Goal: Task Accomplishment & Management: Use online tool/utility

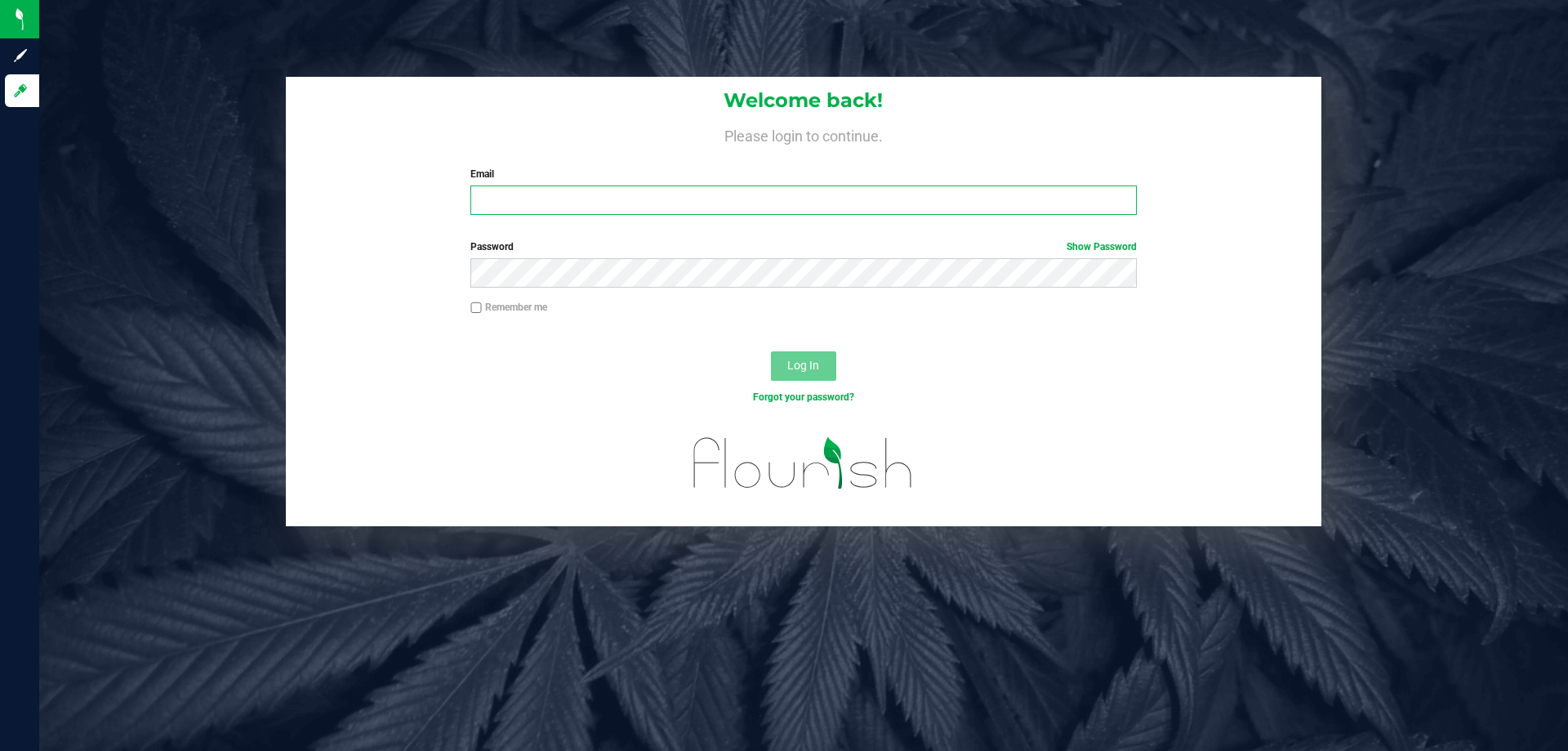
click at [792, 212] on input "Email" at bounding box center [804, 200] width 666 height 29
type input "[EMAIL_ADDRESS][DOMAIN_NAME]"
click at [807, 360] on span "Log In" at bounding box center [803, 365] width 32 height 13
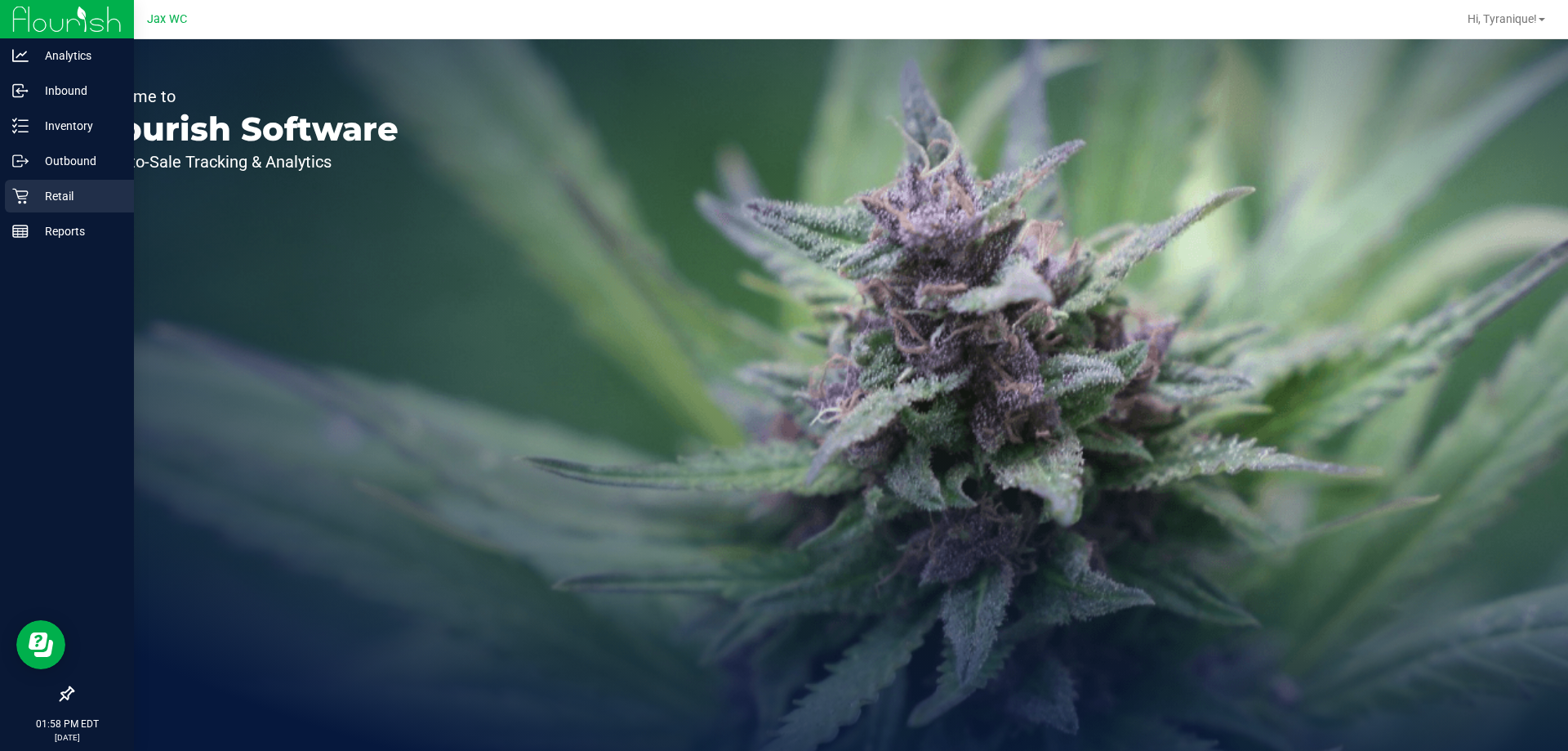
click at [65, 187] on p "Retail" at bounding box center [77, 196] width 98 height 20
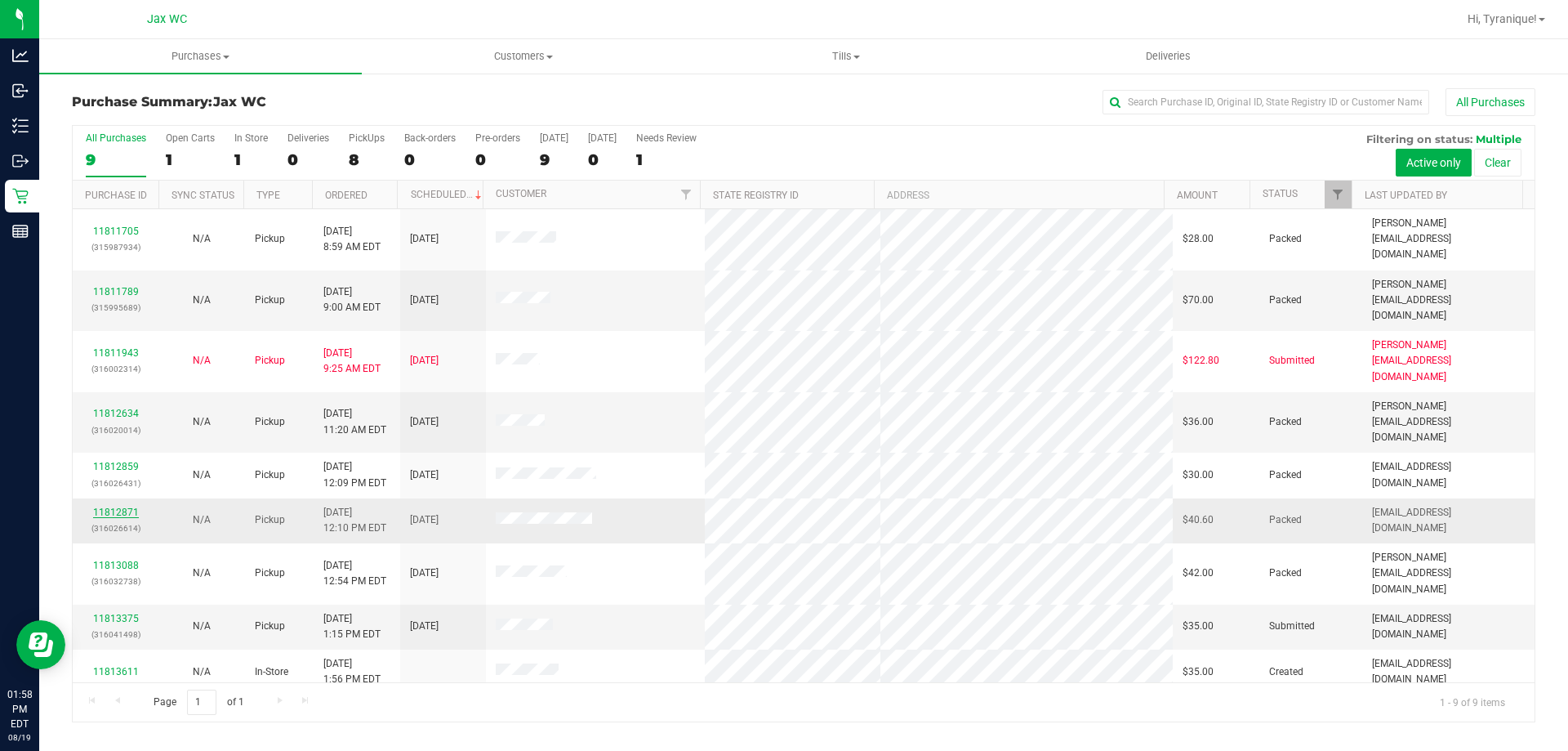
click at [120, 506] on link "11812871" at bounding box center [115, 512] width 46 height 11
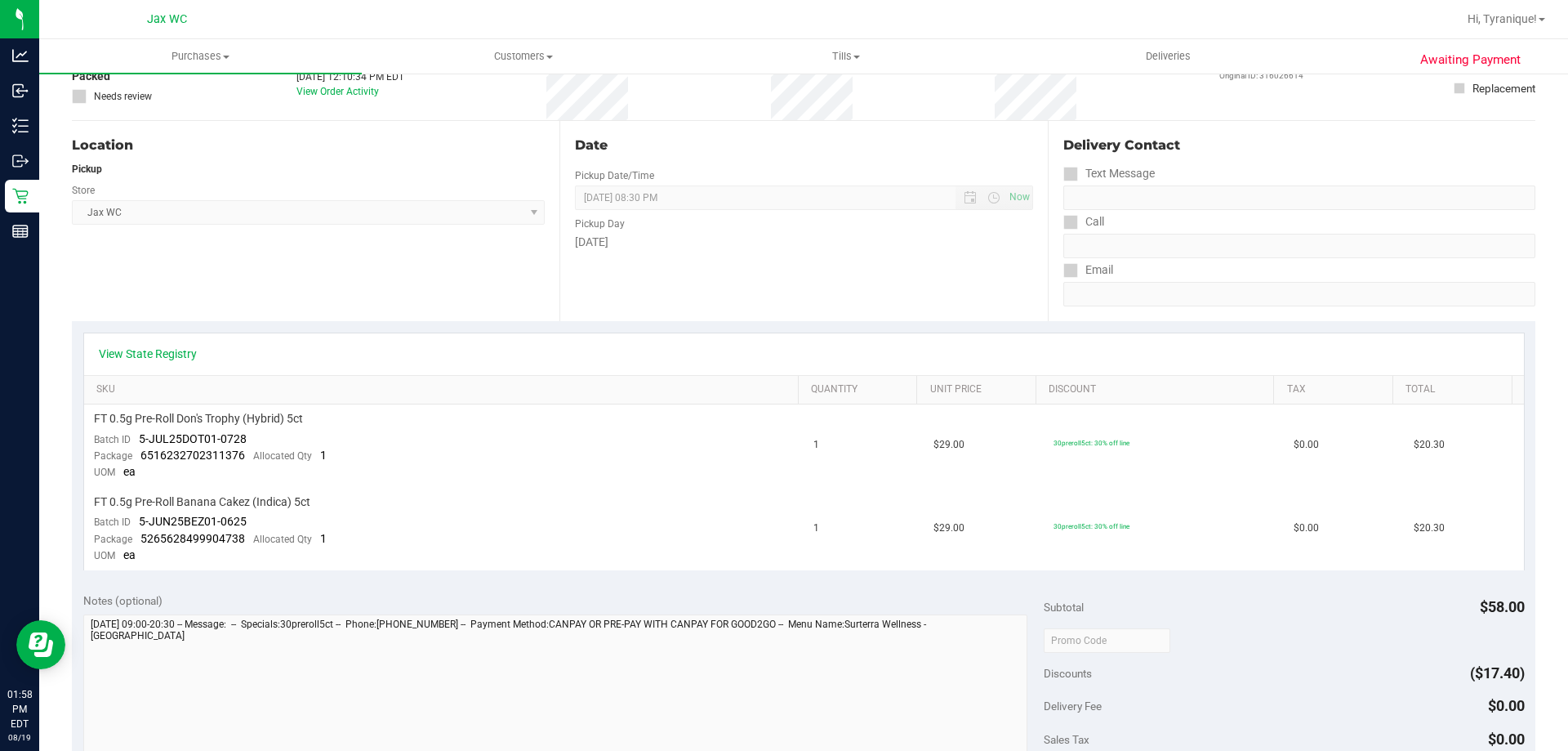
scroll to position [408, 0]
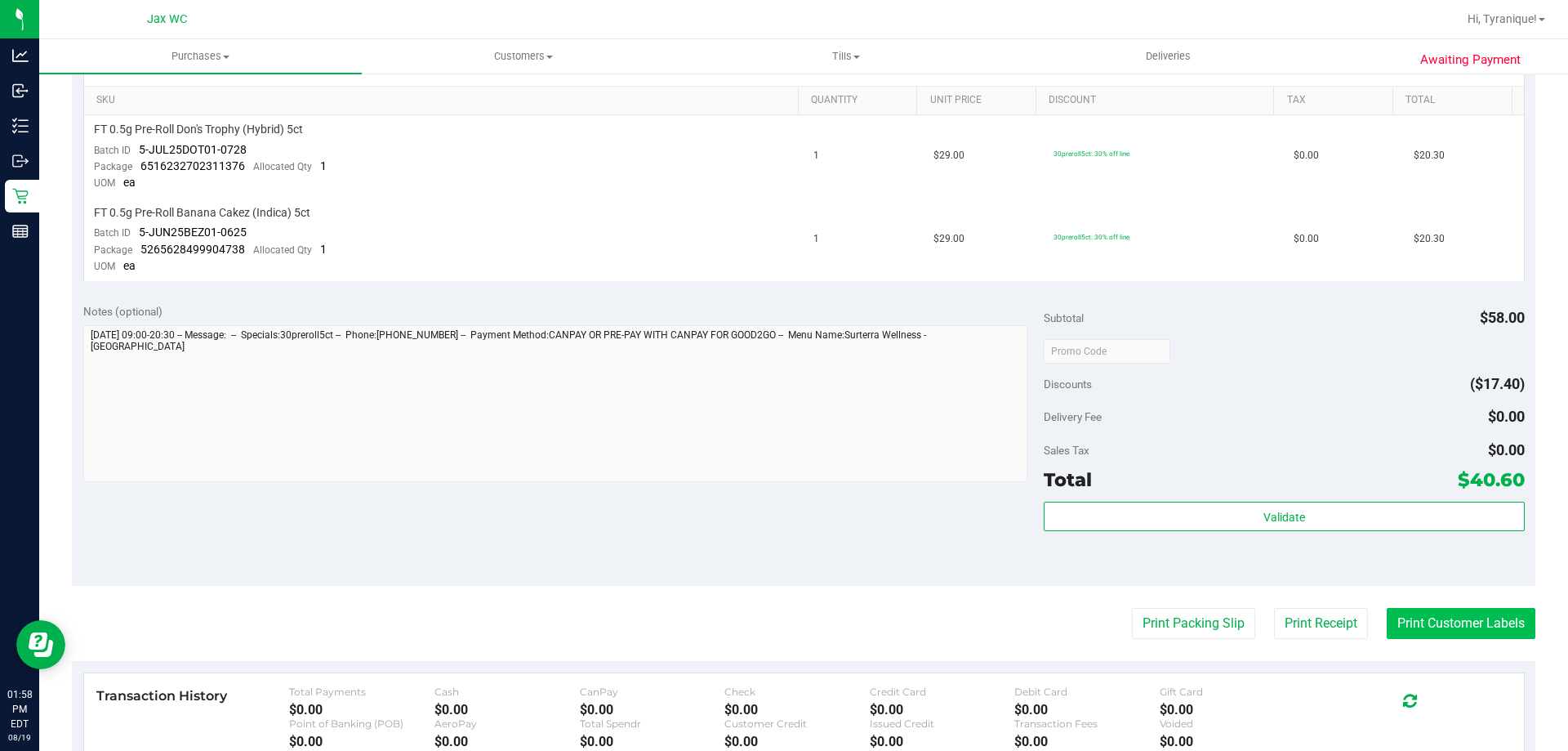
click at [1431, 635] on button "Print Customer Labels" at bounding box center [1461, 624] width 148 height 31
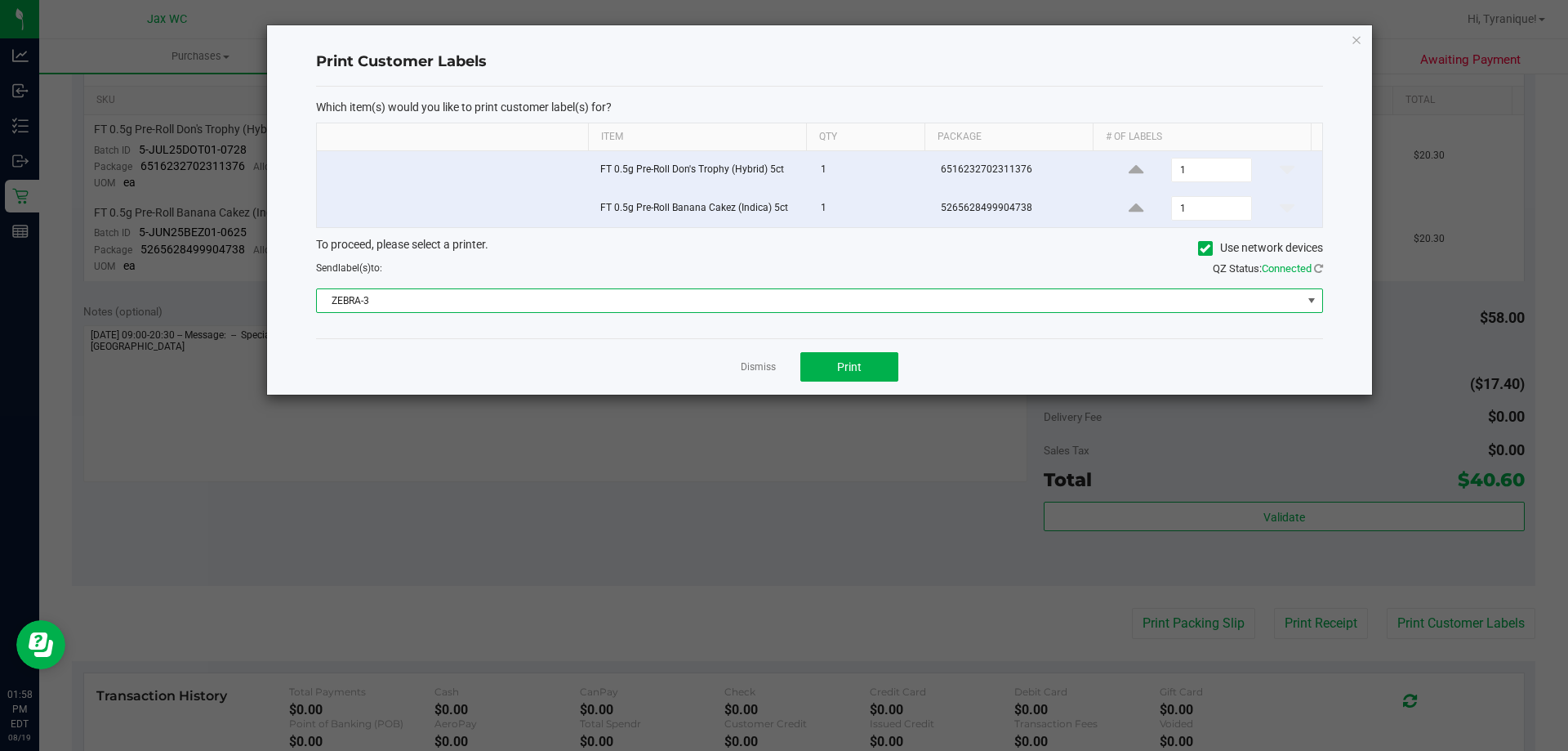
click at [821, 306] on span "ZEBRA-3" at bounding box center [810, 301] width 985 height 23
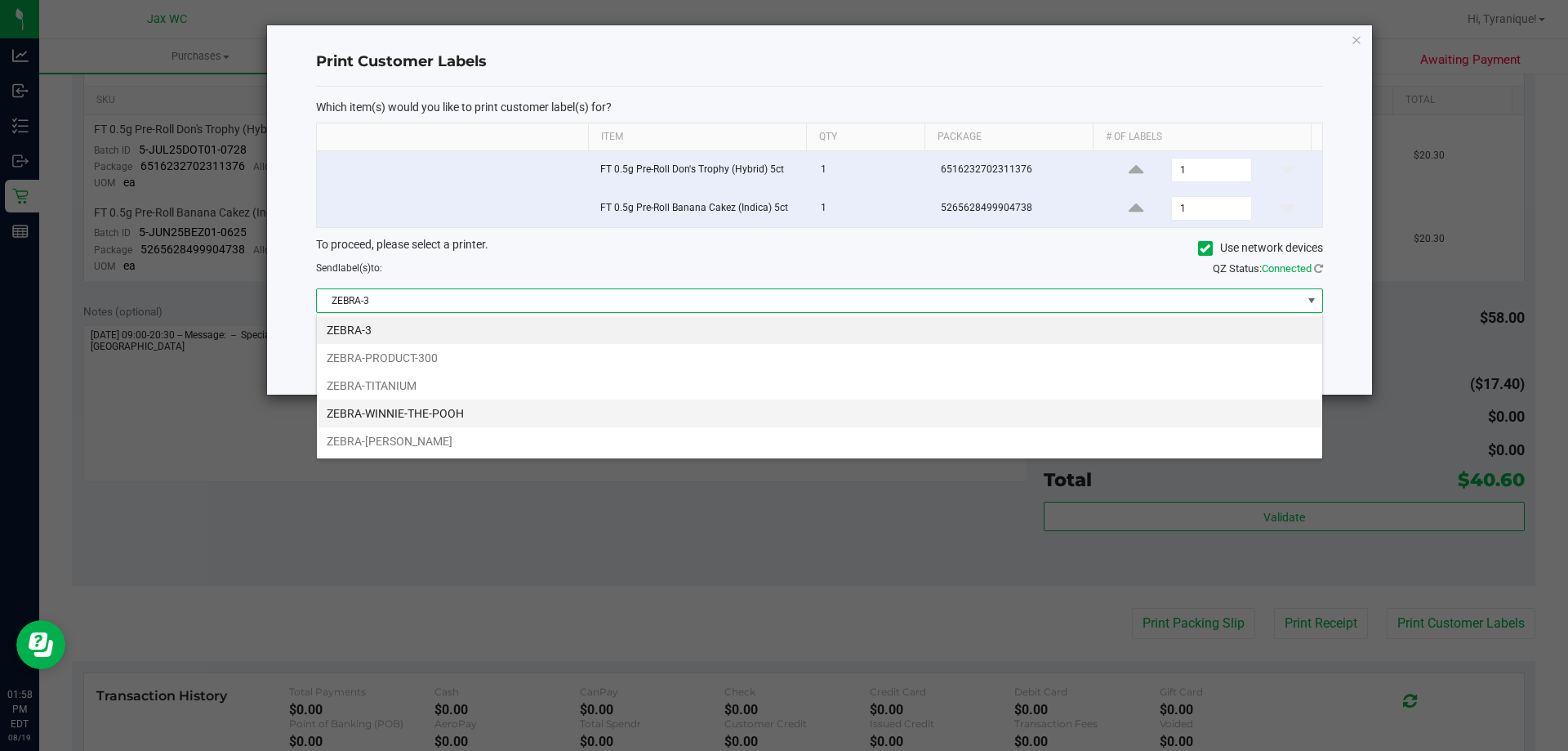
scroll to position [24, 1006]
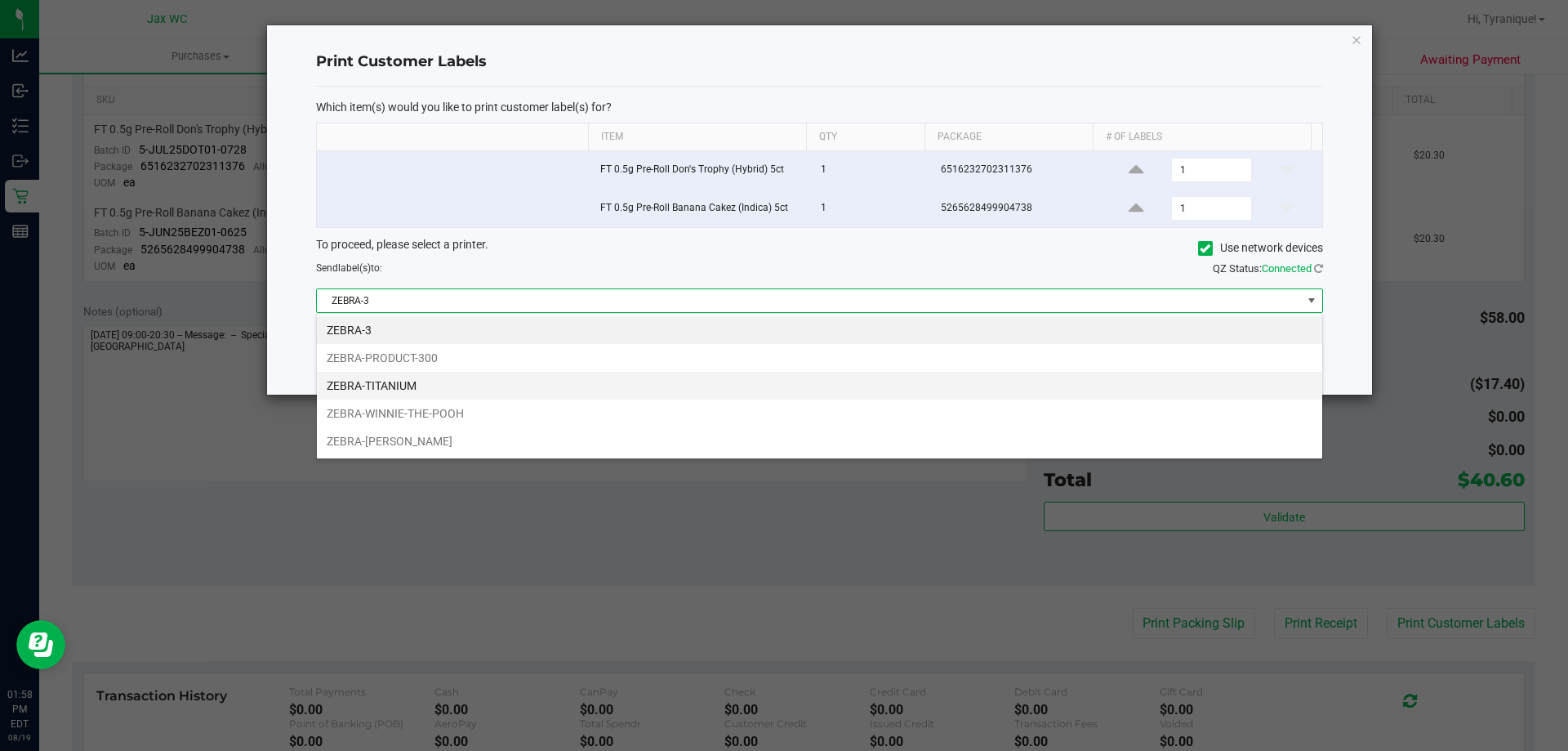
click at [453, 385] on li "ZEBRA-TITANIUM" at bounding box center [820, 386] width 1005 height 28
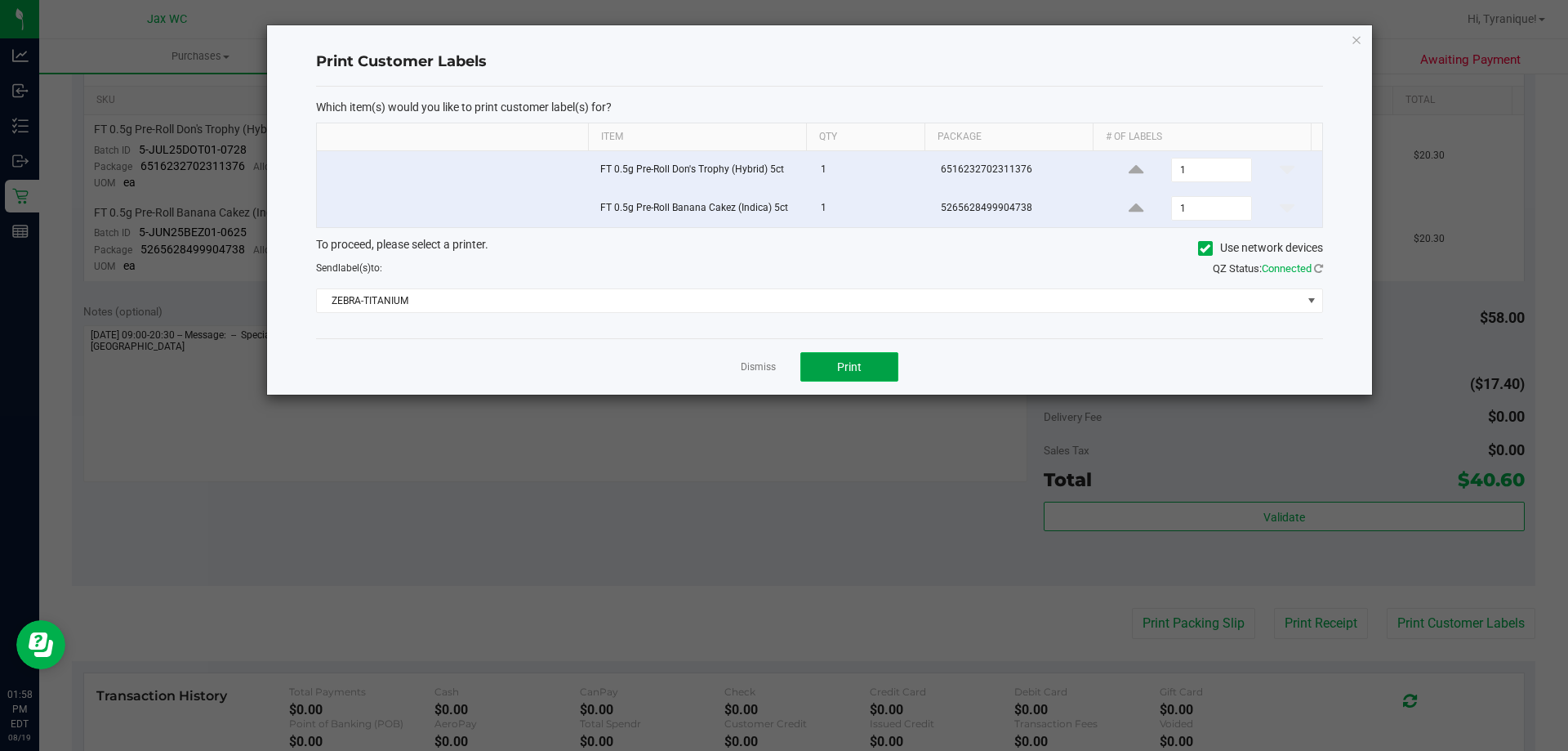
click at [885, 358] on button "Print" at bounding box center [849, 367] width 98 height 29
click at [752, 368] on link "Dismiss" at bounding box center [758, 367] width 36 height 14
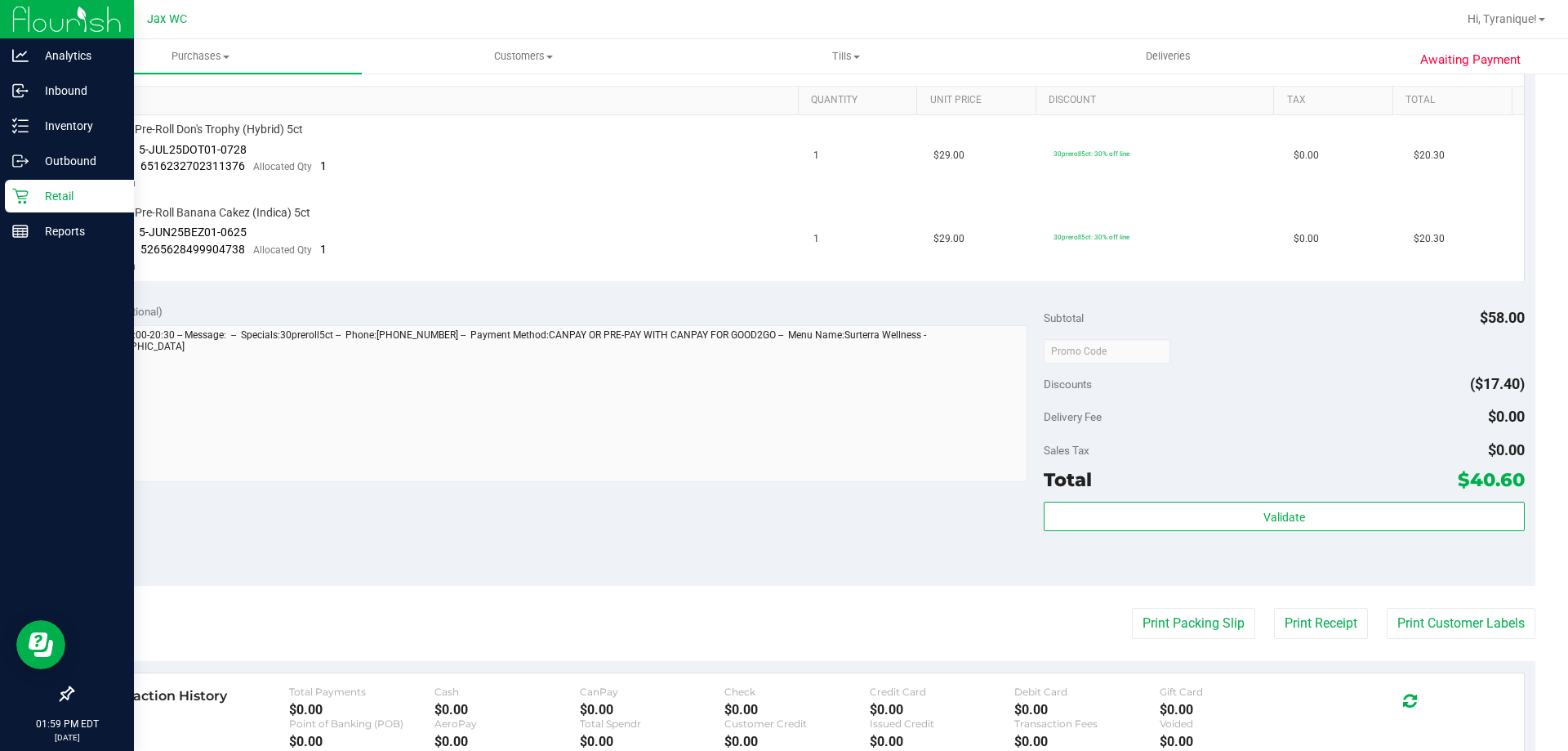
click at [23, 206] on div "Retail" at bounding box center [69, 196] width 129 height 33
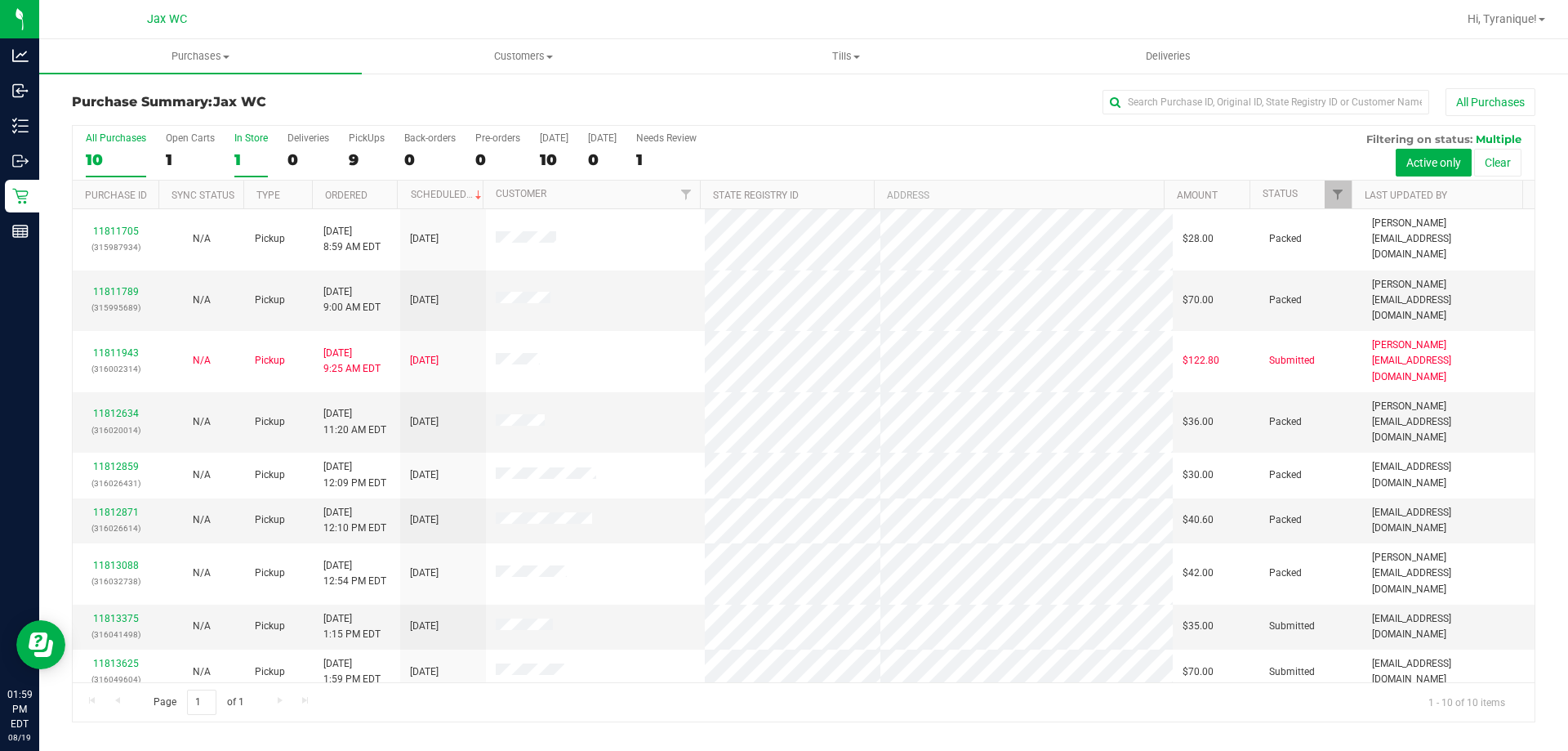
click at [234, 152] on div "1" at bounding box center [250, 160] width 34 height 19
click at [0, 0] on input "In Store 1" at bounding box center [0, 0] width 0 height 0
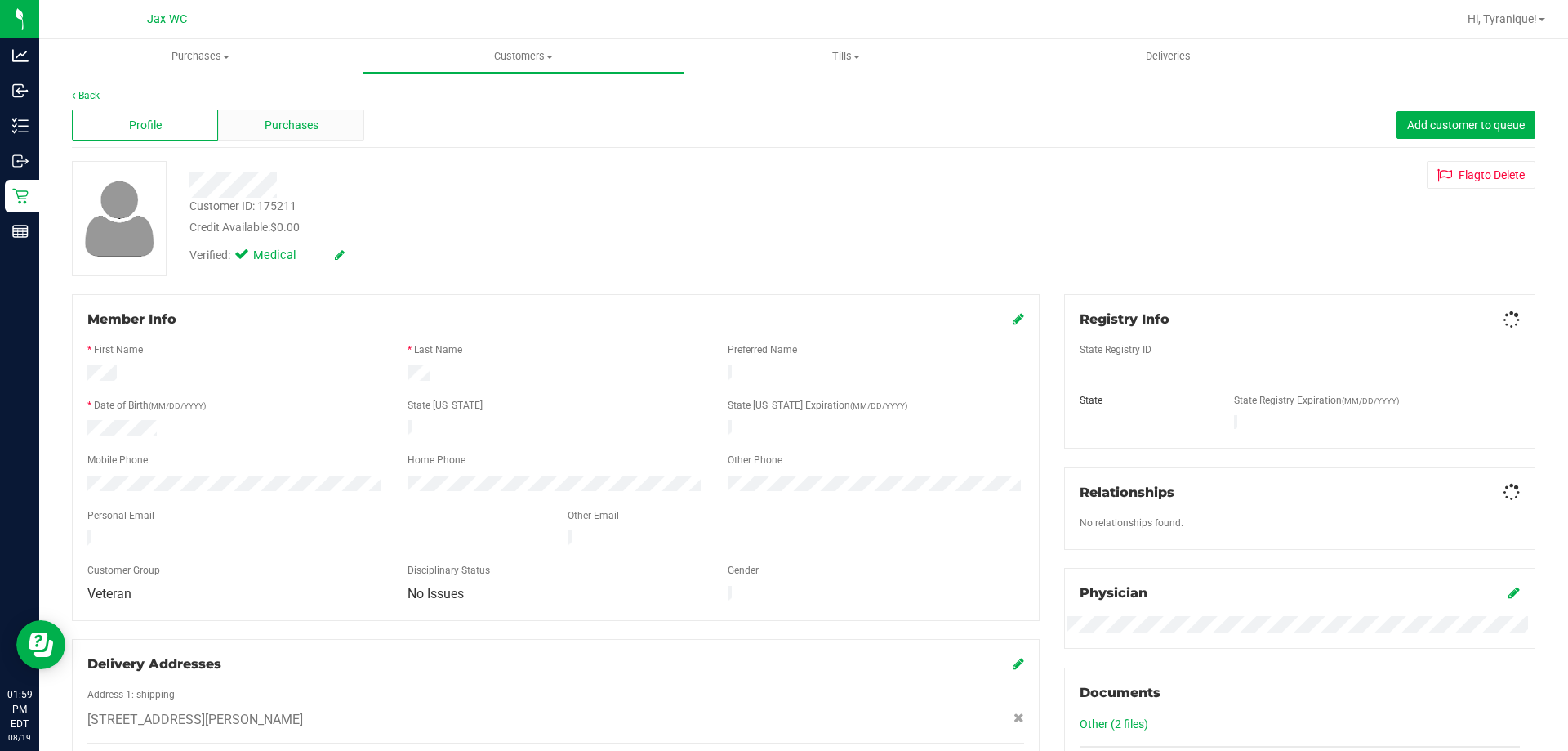
click at [282, 117] on span "Purchases" at bounding box center [291, 126] width 54 height 17
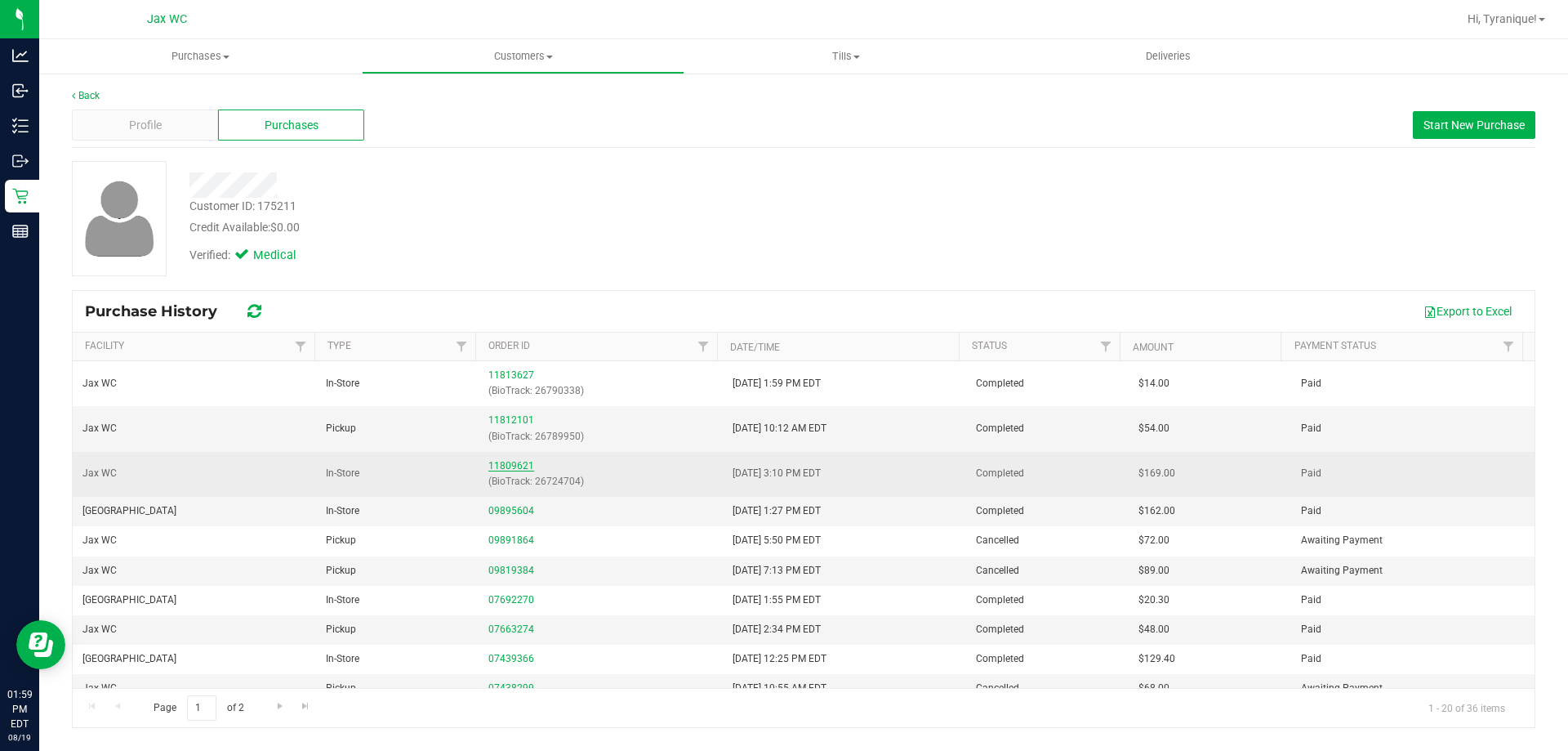
click at [498, 468] on link "11809621" at bounding box center [511, 465] width 46 height 11
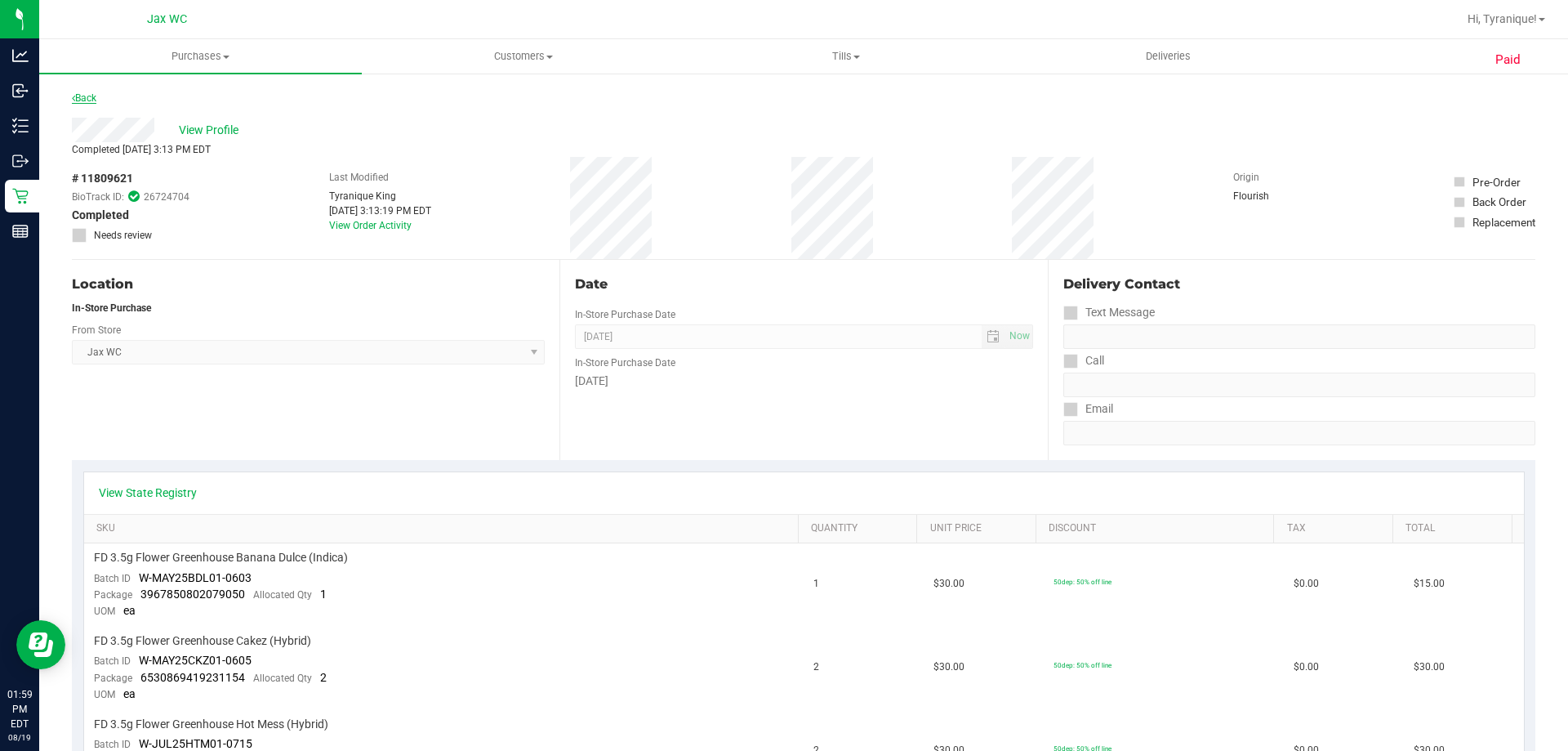
click at [91, 100] on link "Back" at bounding box center [84, 97] width 24 height 11
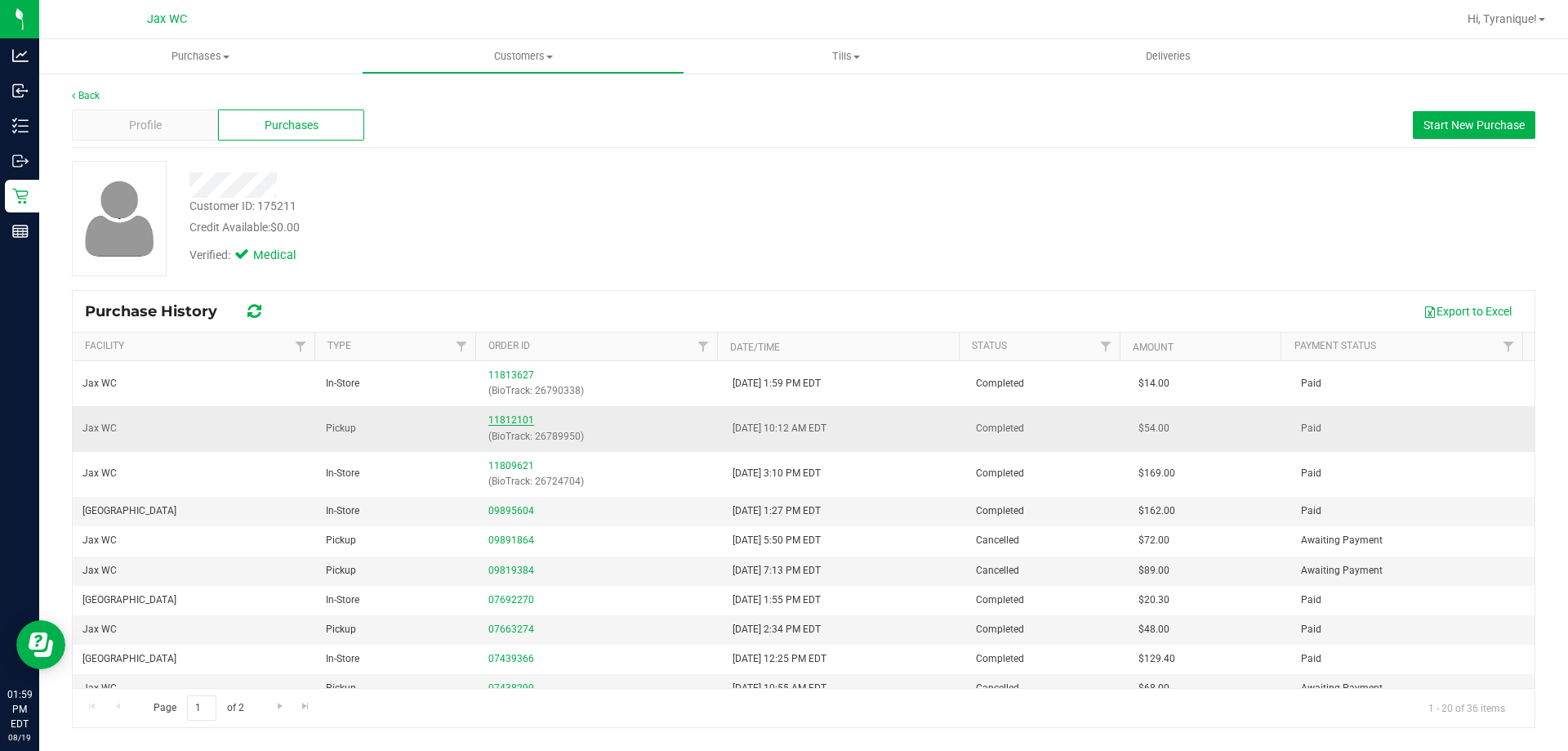
click at [504, 422] on link "11812101" at bounding box center [511, 420] width 46 height 11
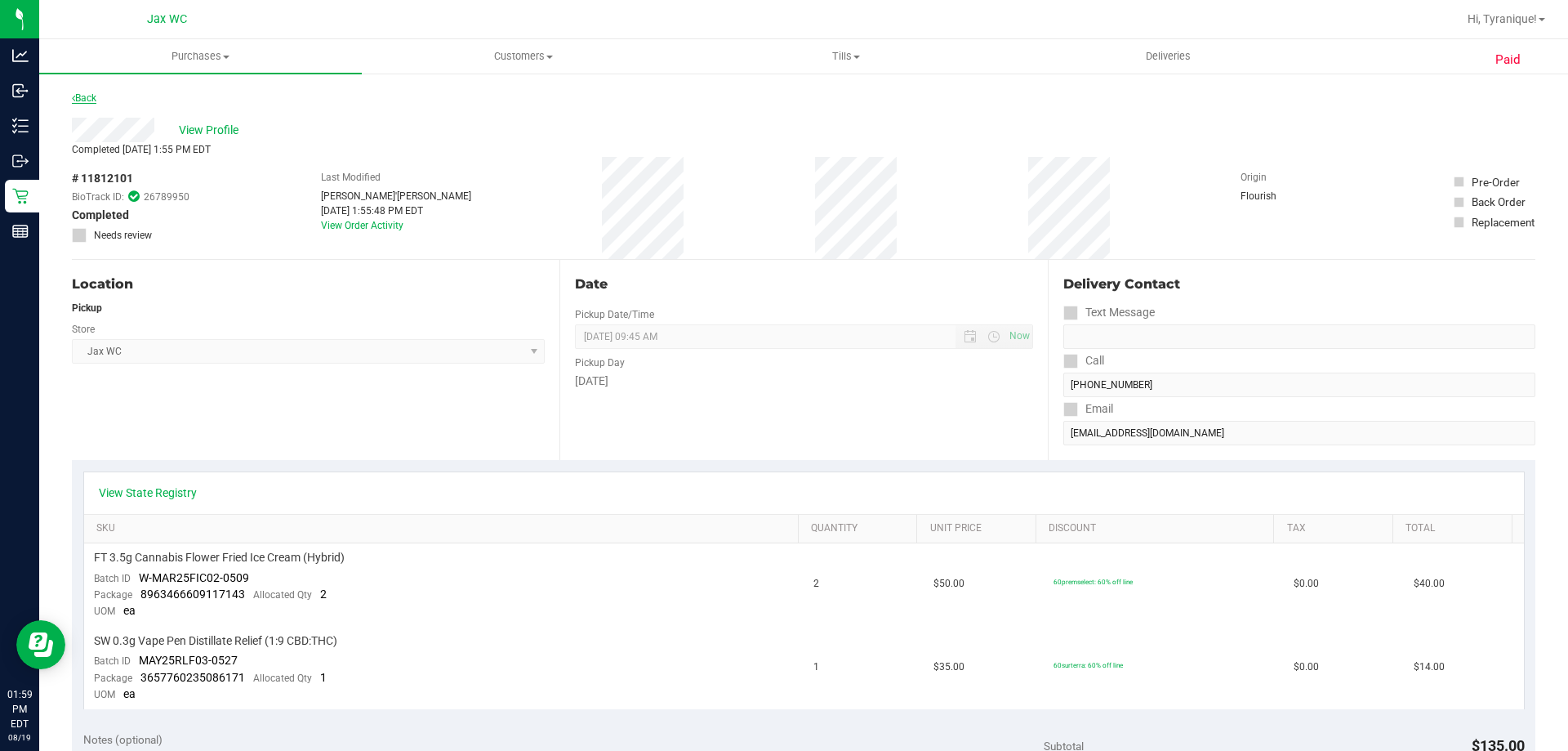
click at [75, 94] on icon at bounding box center [74, 97] width 3 height 10
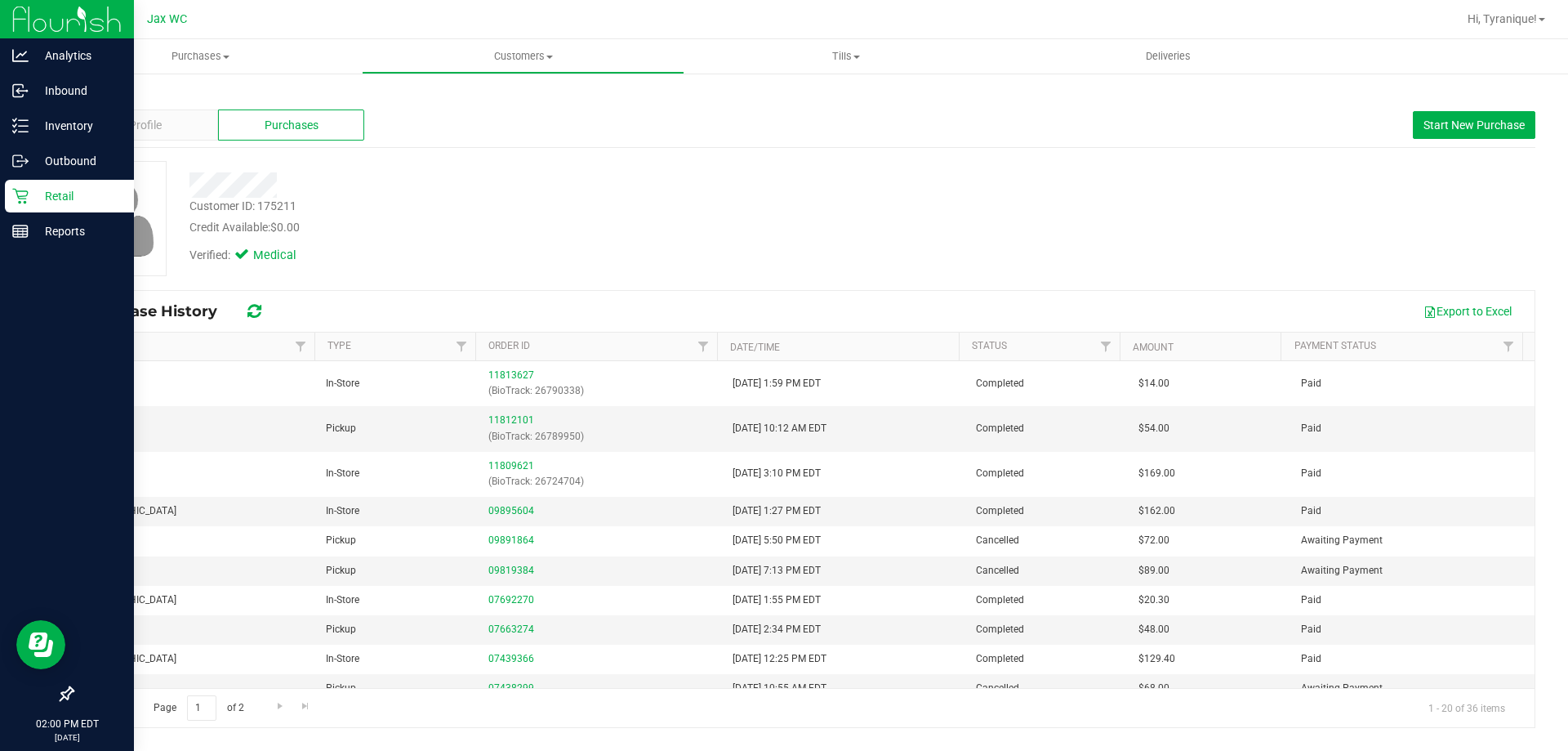
click at [45, 200] on p "Retail" at bounding box center [77, 196] width 98 height 20
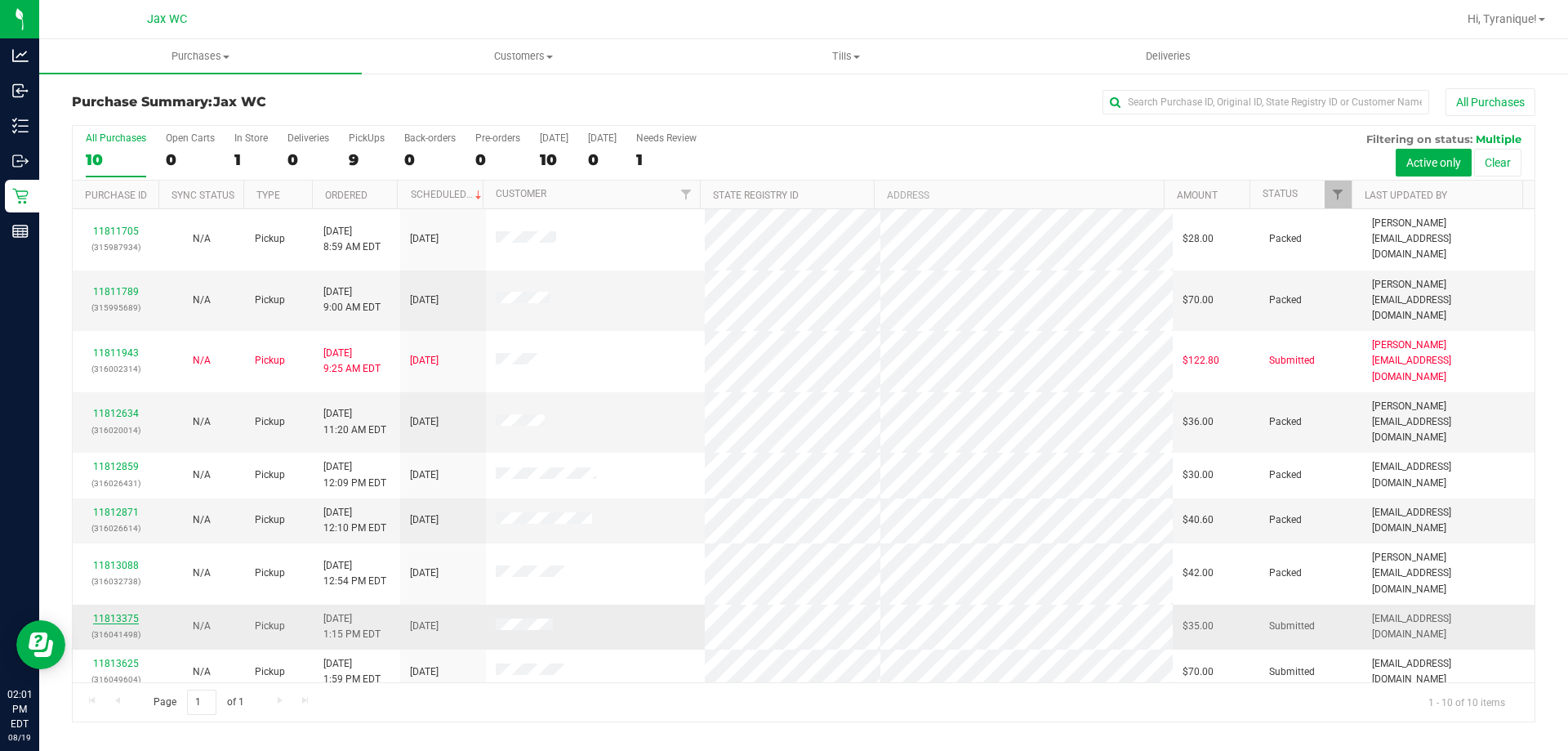
click at [121, 613] on link "11813375" at bounding box center [115, 618] width 46 height 11
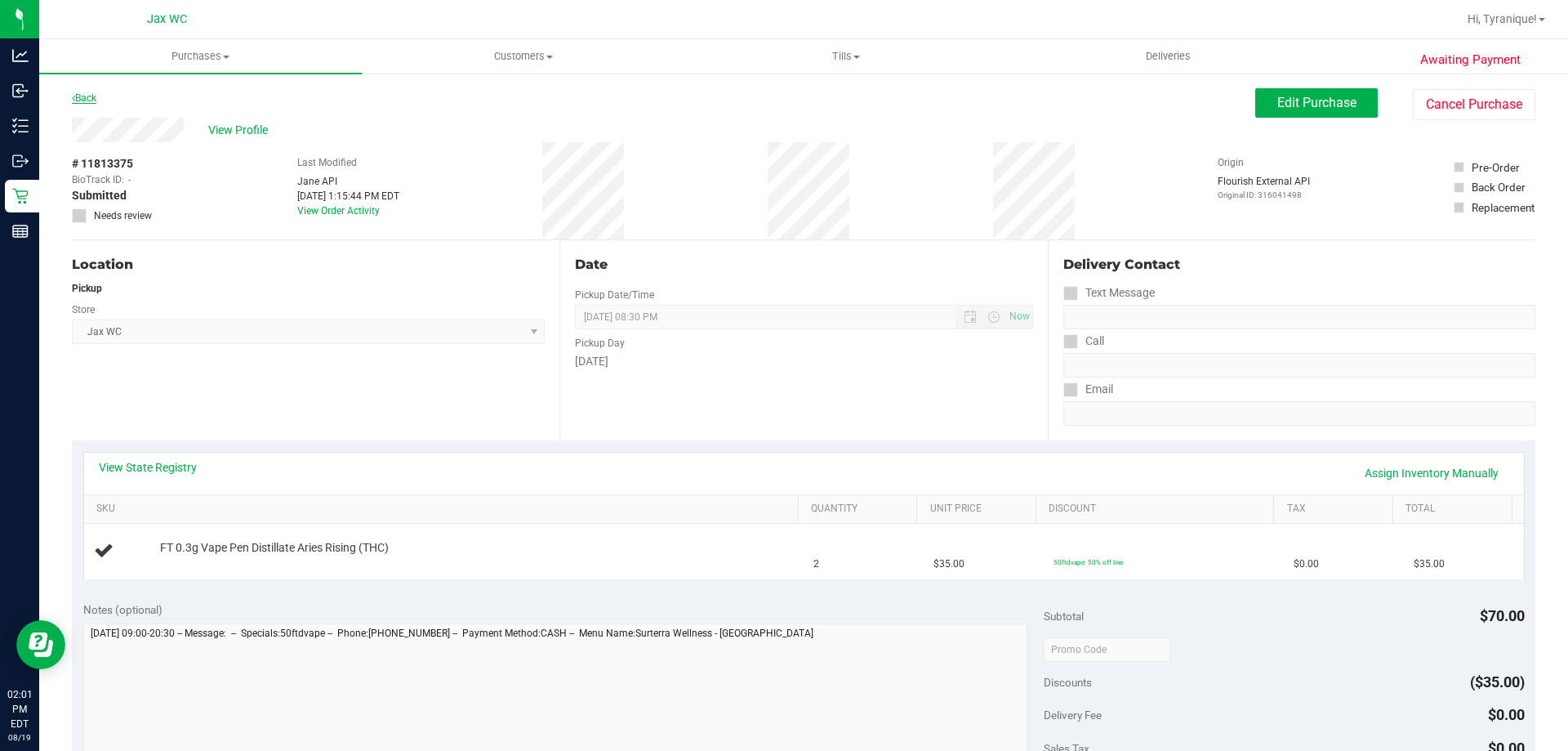
click at [75, 93] on link "Back" at bounding box center [84, 97] width 24 height 11
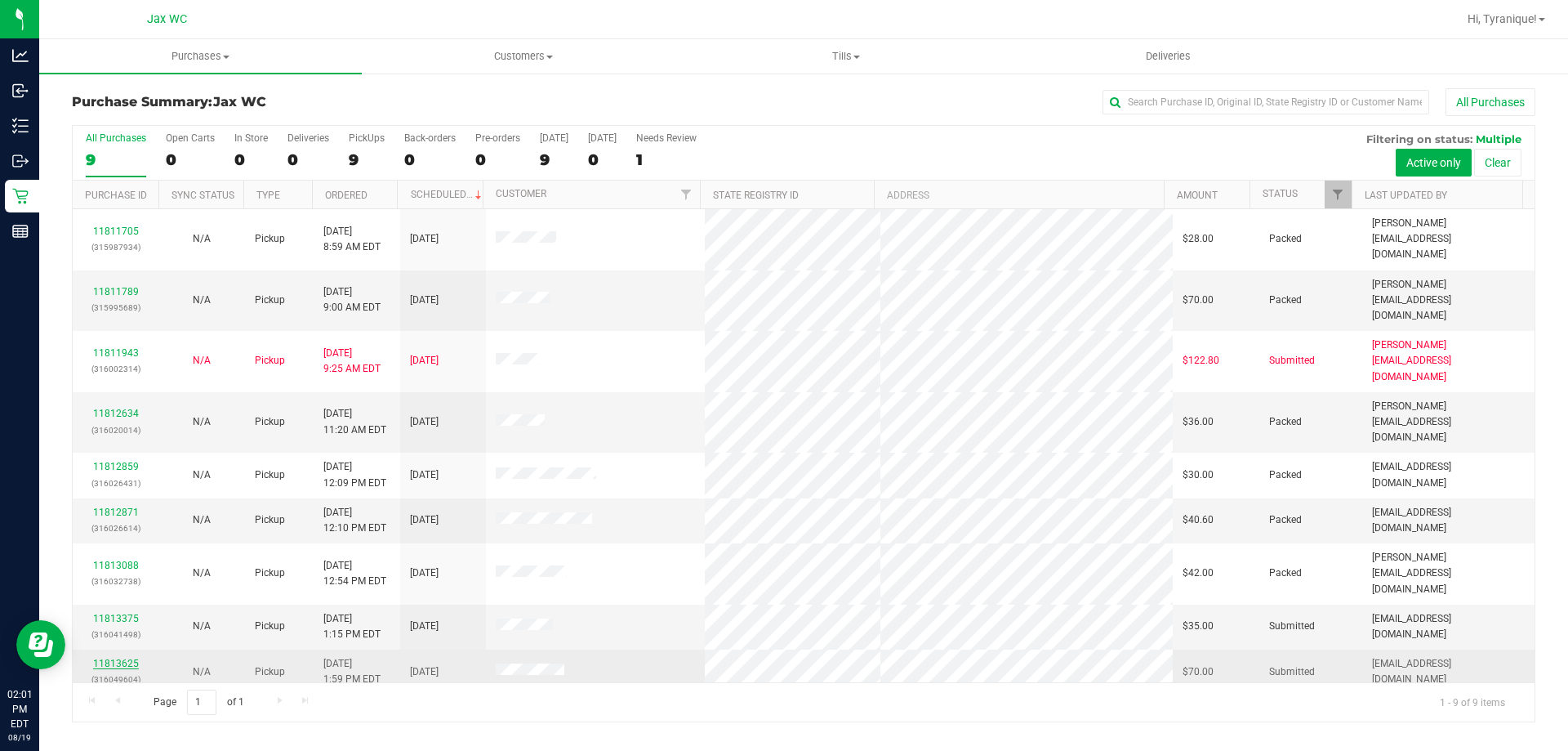
click at [125, 657] on link "11813625" at bounding box center [115, 663] width 46 height 11
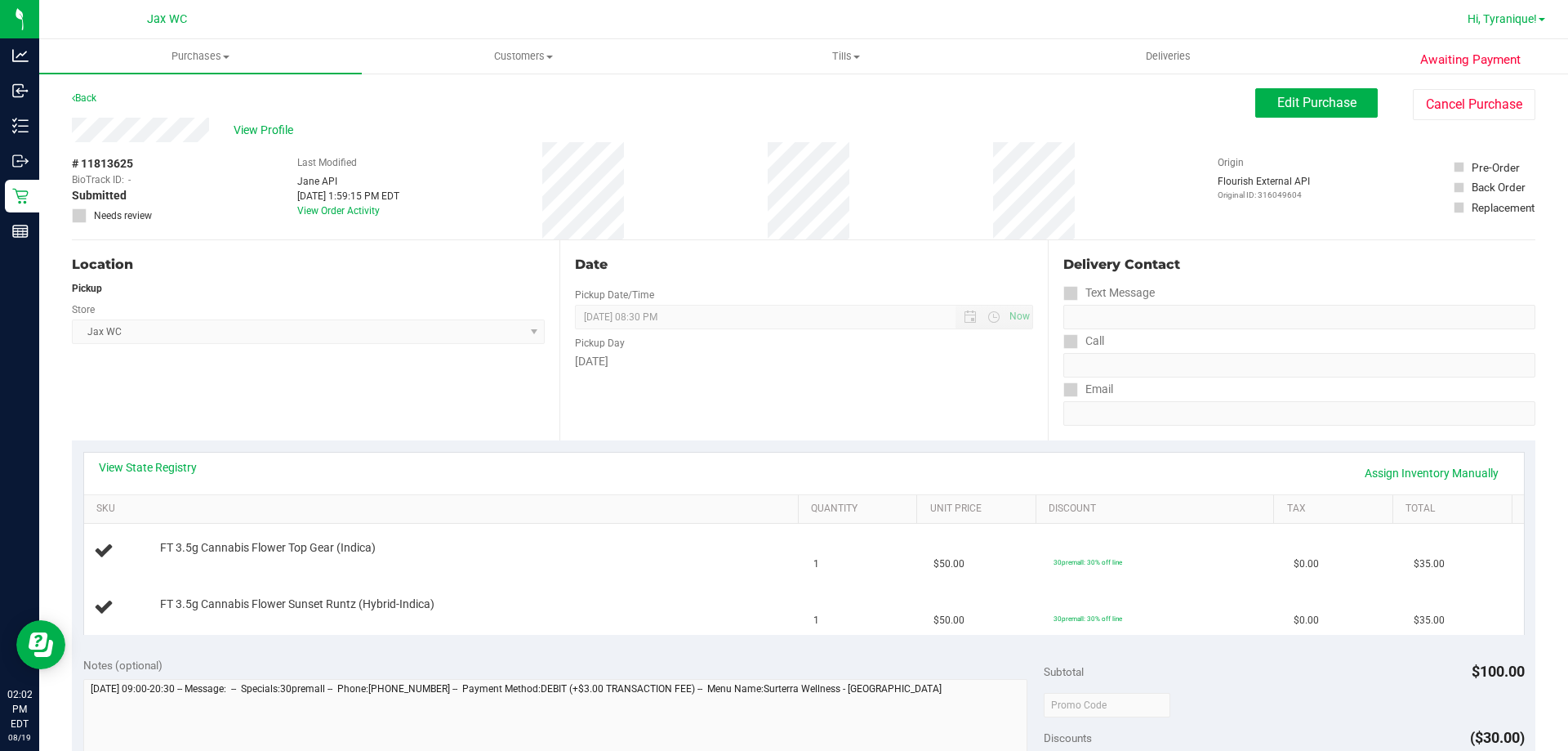
click at [1490, 21] on span "Hi, Tyranique!" at bounding box center [1502, 18] width 69 height 13
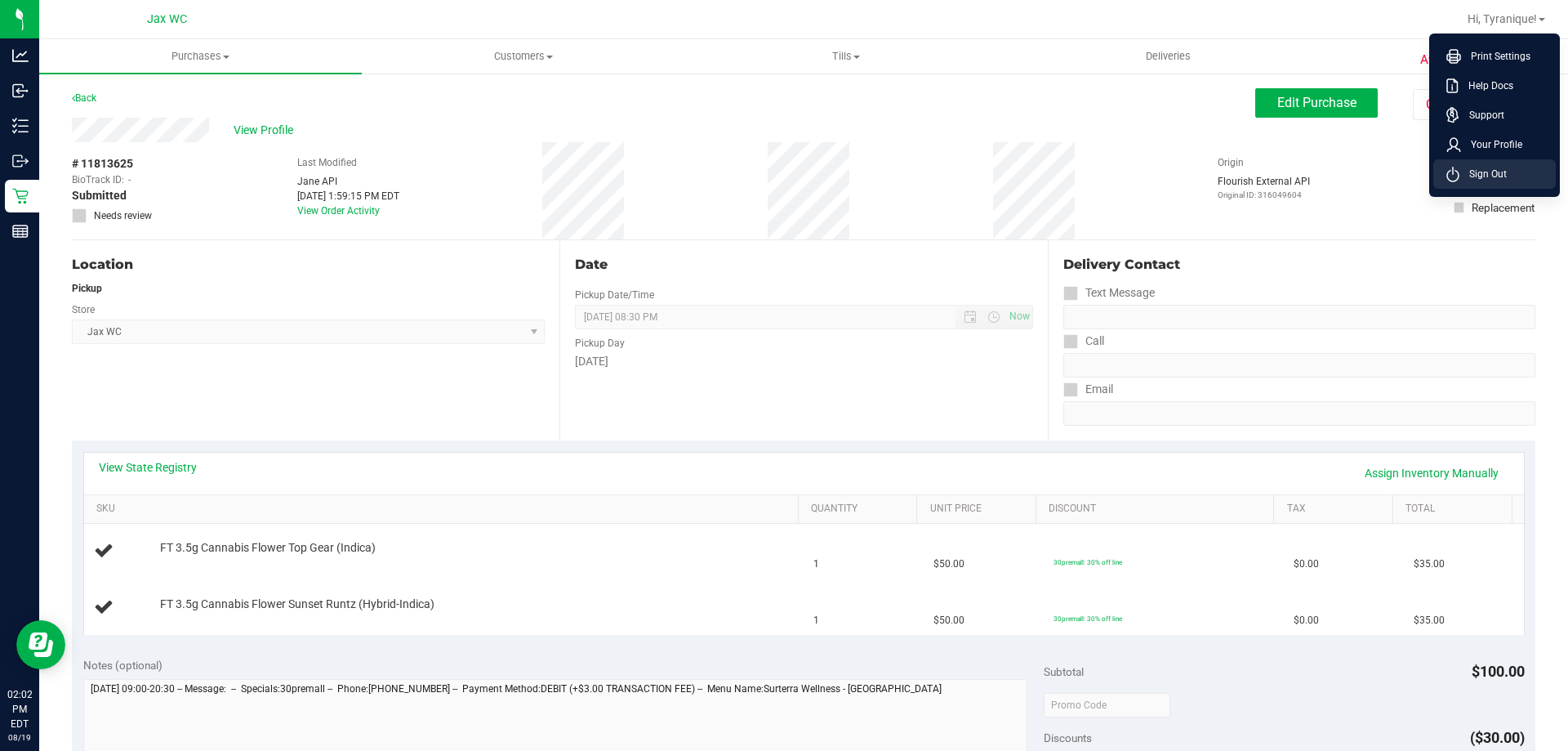
click at [1510, 183] on li "Sign Out" at bounding box center [1493, 174] width 122 height 29
